Goal: Task Accomplishment & Management: Manage account settings

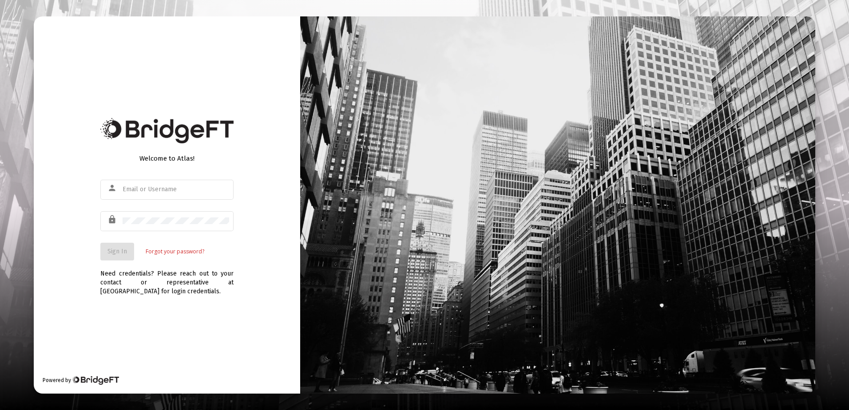
click at [204, 259] on div "Sign In Forgot your password?" at bounding box center [166, 252] width 133 height 18
click at [120, 187] on div "person" at bounding box center [113, 188] width 17 height 15
type input "[PERSON_NAME][EMAIL_ADDRESS][DOMAIN_NAME]"
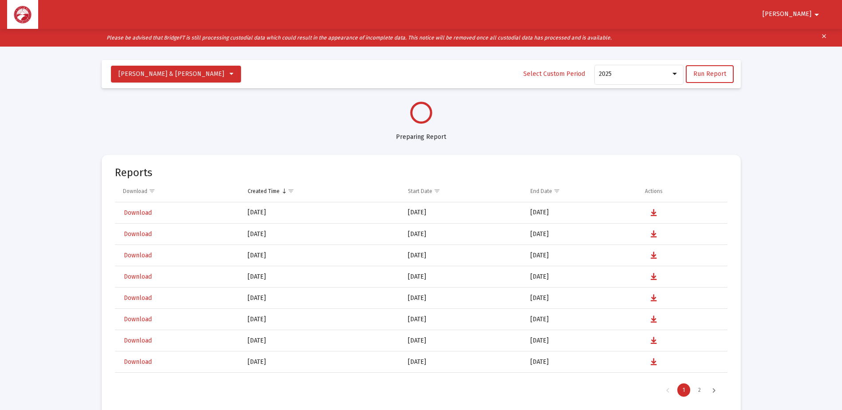
scroll to position [426, 0]
select select "View all"
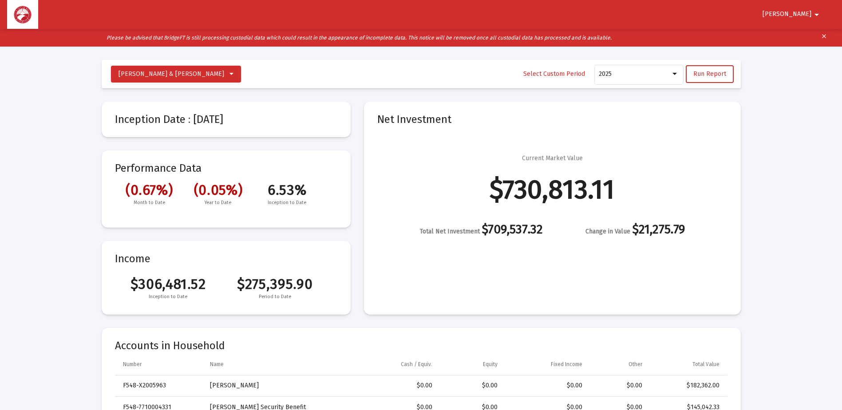
click at [537, 267] on mat-card "Net Investment Current Market Value $730,813.11 Total Net Investment $709,537.3…" at bounding box center [552, 208] width 377 height 213
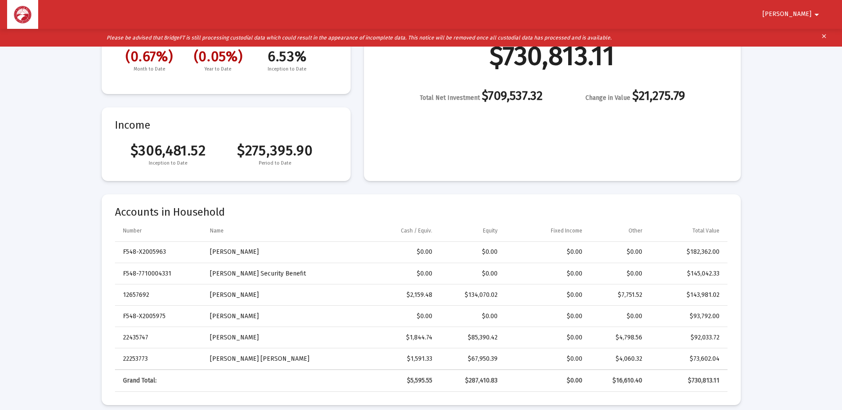
scroll to position [133, 0]
click at [805, 11] on span "[PERSON_NAME]" at bounding box center [787, 15] width 49 height 8
click at [805, 37] on button "Logout" at bounding box center [806, 37] width 50 height 21
